Goal: Task Accomplishment & Management: Use online tool/utility

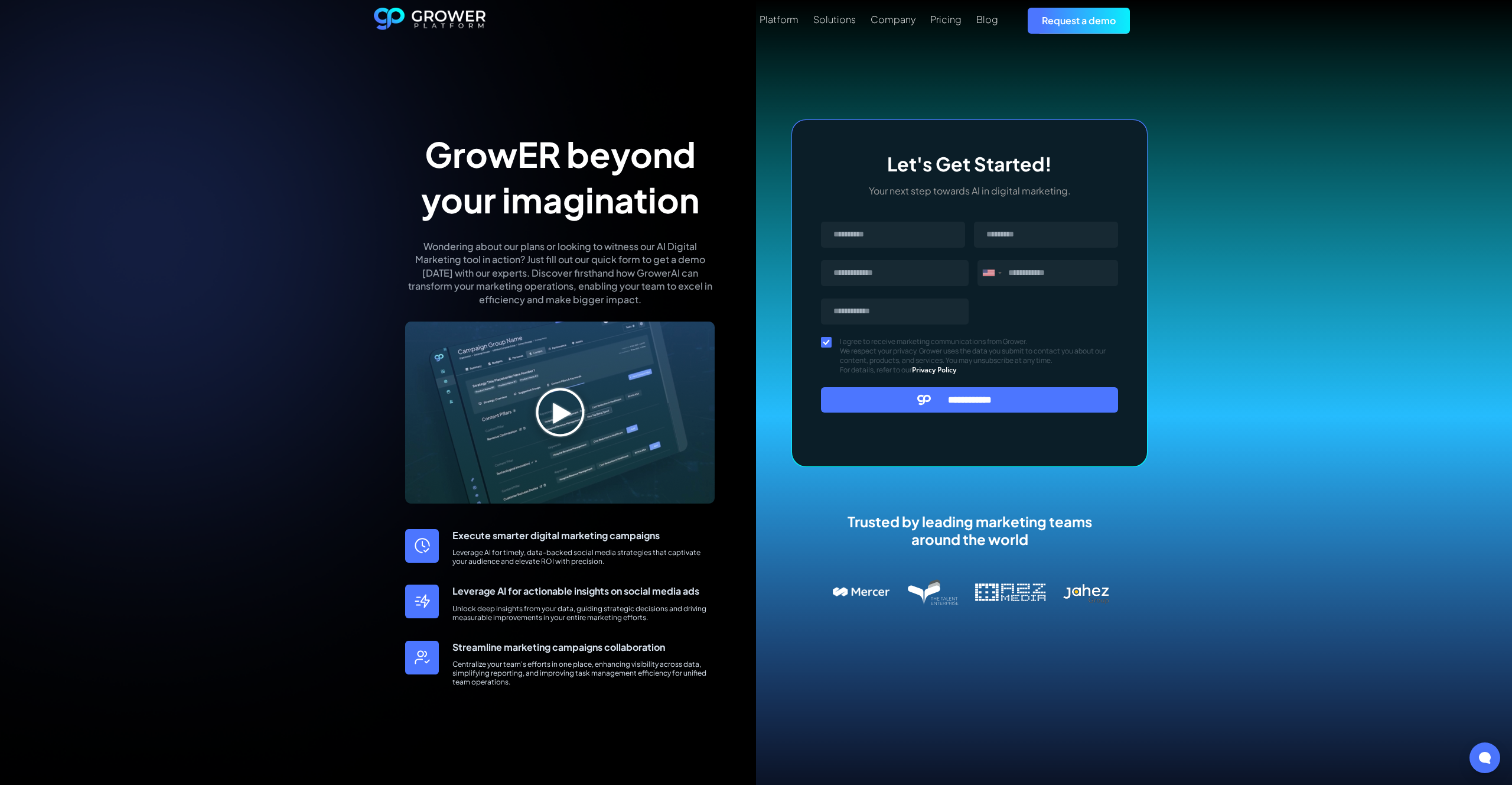
click at [576, 415] on img at bounding box center [560, 412] width 310 height 182
click at [574, 415] on img at bounding box center [560, 412] width 310 height 182
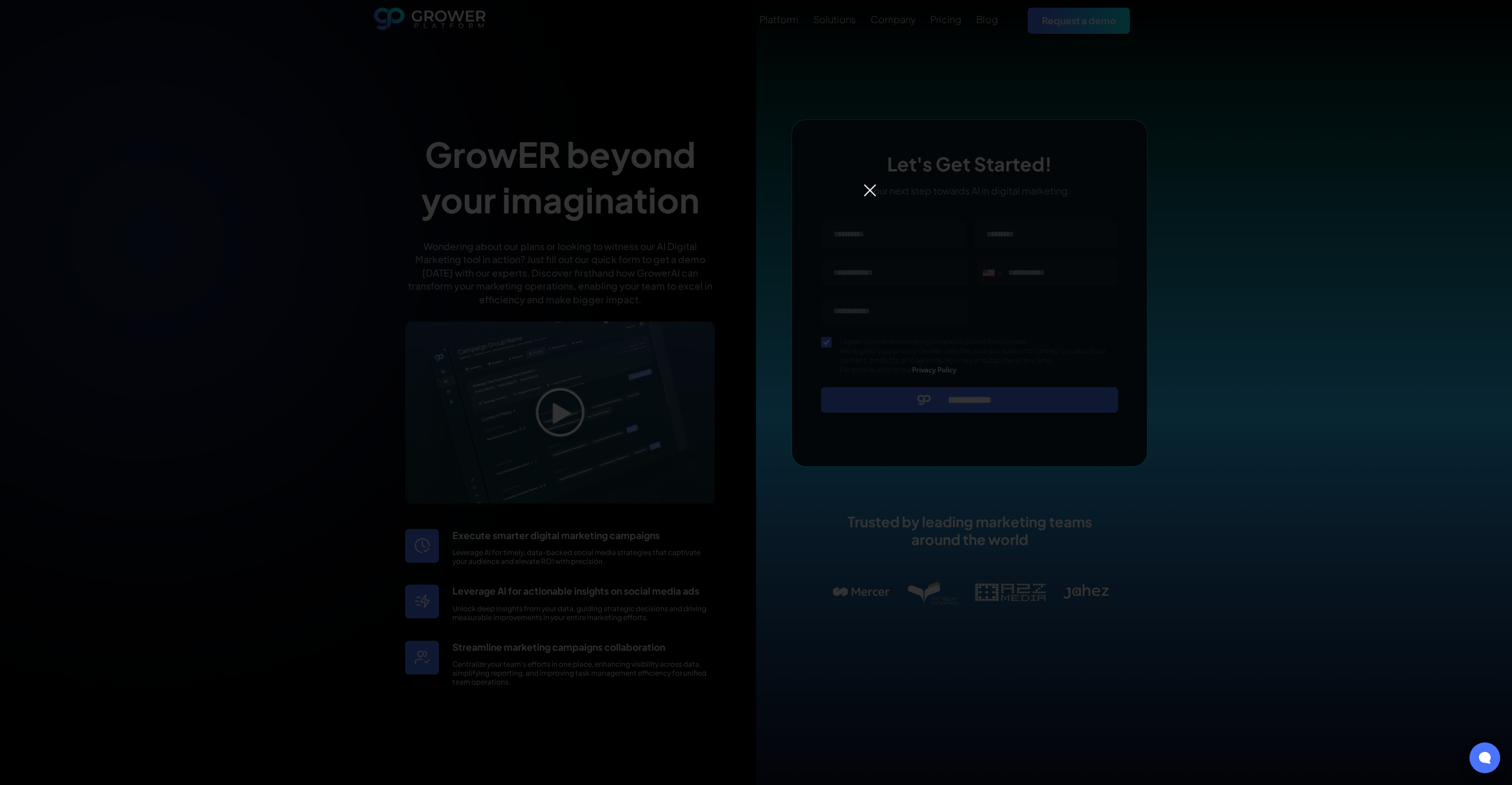
click at [473, 167] on div at bounding box center [756, 392] width 1512 height 785
click at [873, 189] on img at bounding box center [870, 190] width 14 height 14
